Goal: Task Accomplishment & Management: Manage account settings

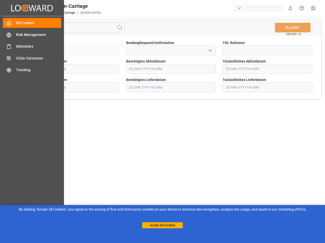
type input "[DATE] 00:00"
click at [162, 122] on main "SAVE Ctrl/CMD + S Sendung FKA25-005744 BookingRequestConfirmation TDL Referenz …" at bounding box center [171, 128] width 306 height 224
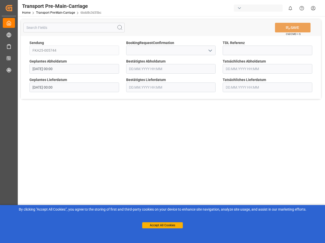
click at [16, 8] on div "Created by potrace 1.15, written by [PERSON_NAME] [DATE]-[DATE] Created by potr…" at bounding box center [9, 8] width 14 height 16
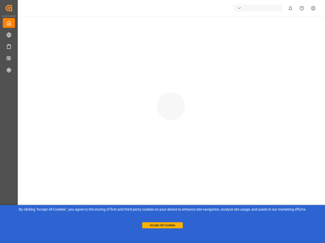
click at [259, 8] on div "button" at bounding box center [258, 8] width 49 height 7
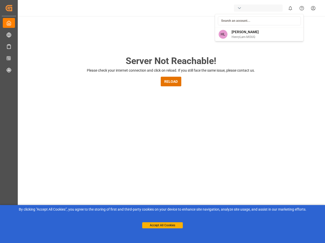
click at [290, 8] on html "Created by potrace 1.15, written by [PERSON_NAME] [DATE]-[DATE] Created by potr…" at bounding box center [162, 121] width 325 height 243
click at [301, 8] on icon "Help Center" at bounding box center [301, 8] width 5 height 5
click at [120, 28] on div "Server Not Reachable! Please check your internet connection and click on reload…" at bounding box center [171, 194] width 308 height 356
click at [292, 28] on div "Server Not Reachable! Please check your internet connection and click on reload…" at bounding box center [171, 194] width 308 height 356
click at [210, 50] on div "Server Not Reachable! Please check your internet connection and click on reload…" at bounding box center [171, 194] width 308 height 356
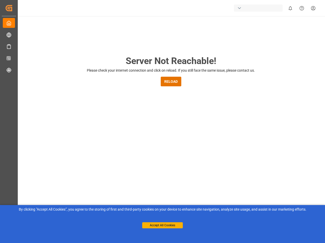
click at [162, 226] on button "Accept All Cookies" at bounding box center [162, 226] width 41 height 6
